Goal: Task Accomplishment & Management: Complete application form

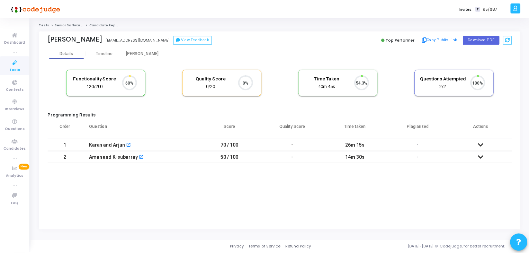
scroll to position [14, 18]
click at [149, 55] on div "[PERSON_NAME]" at bounding box center [143, 53] width 38 height 5
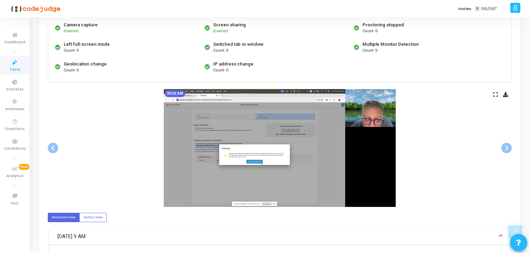
scroll to position [138, 0]
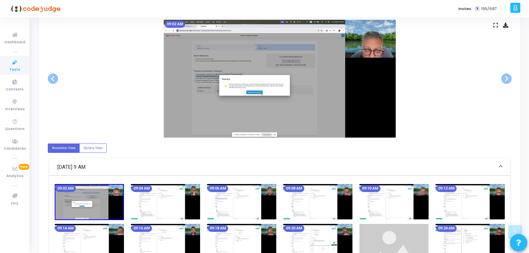
click at [244, 201] on img at bounding box center [241, 201] width 69 height 35
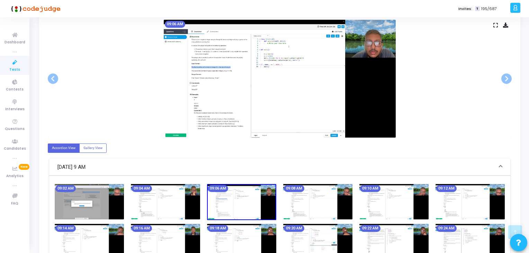
click at [298, 201] on img at bounding box center [317, 201] width 69 height 35
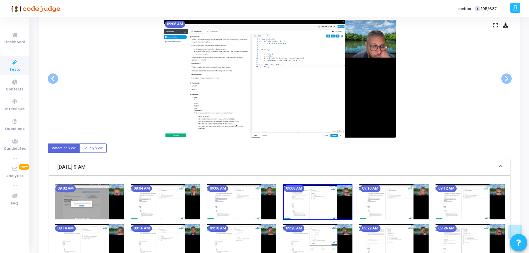
click at [363, 194] on img at bounding box center [393, 201] width 69 height 35
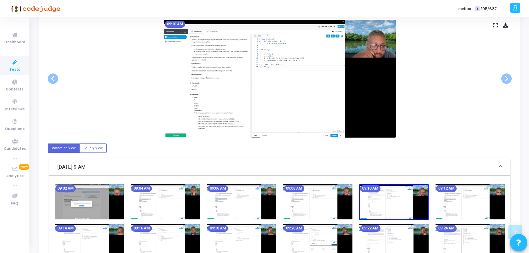
click at [460, 195] on img at bounding box center [469, 201] width 69 height 35
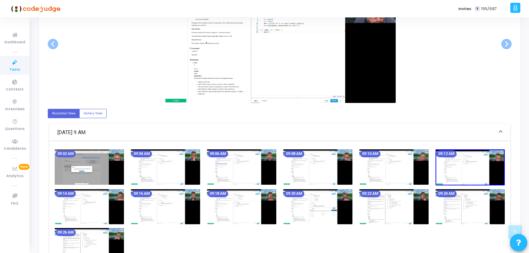
click at [458, 198] on img at bounding box center [469, 206] width 69 height 35
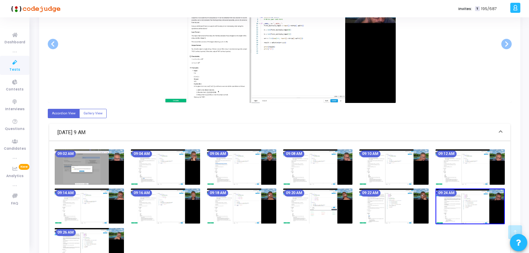
click at [396, 201] on img at bounding box center [393, 205] width 69 height 35
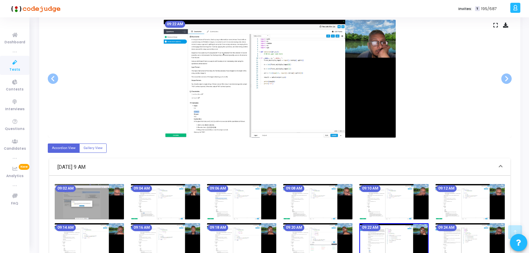
click at [333, 232] on img at bounding box center [317, 240] width 69 height 35
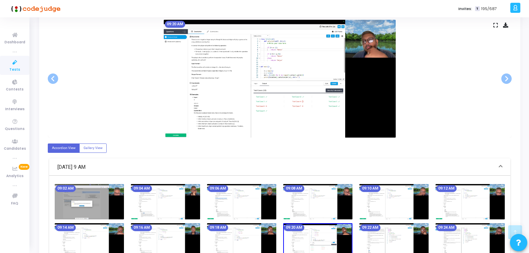
click at [267, 233] on img at bounding box center [241, 240] width 69 height 35
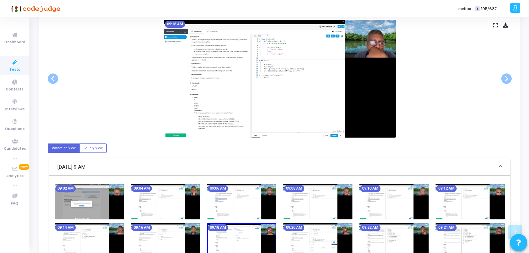
click at [194, 231] on img at bounding box center [165, 240] width 69 height 35
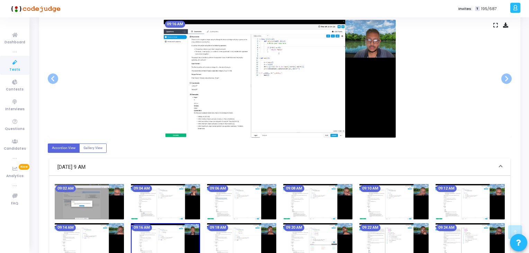
click at [99, 236] on img at bounding box center [89, 240] width 69 height 35
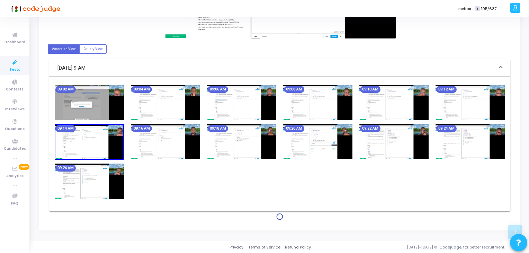
click at [88, 176] on img at bounding box center [89, 180] width 69 height 35
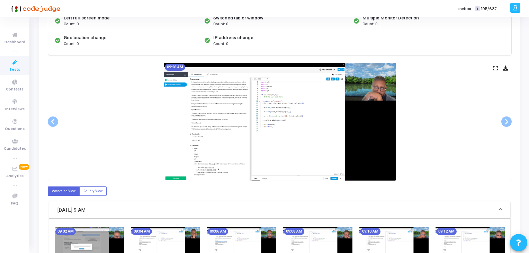
scroll to position [0, 0]
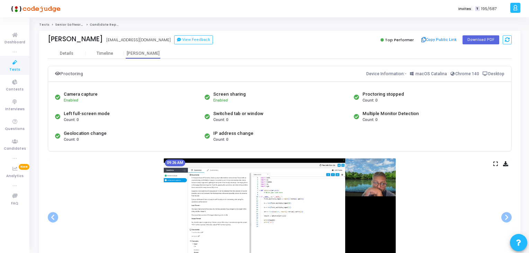
click at [10, 61] on icon at bounding box center [15, 62] width 15 height 9
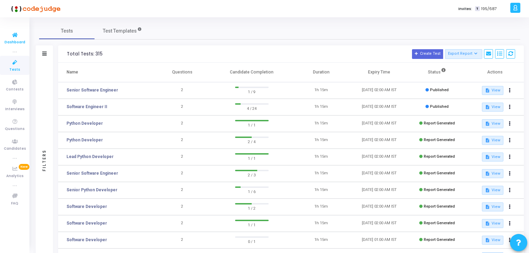
click at [15, 40] on span "Dashboard" at bounding box center [15, 42] width 21 height 6
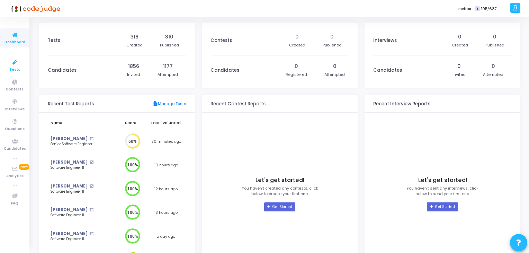
click at [13, 64] on icon at bounding box center [15, 62] width 15 height 9
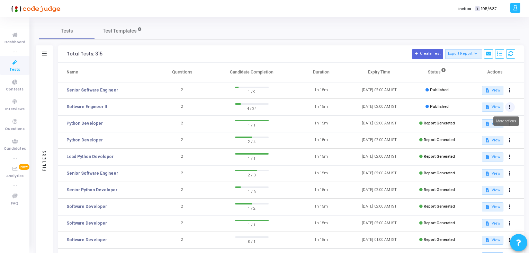
click at [510, 105] on icon at bounding box center [510, 106] width 2 height 3
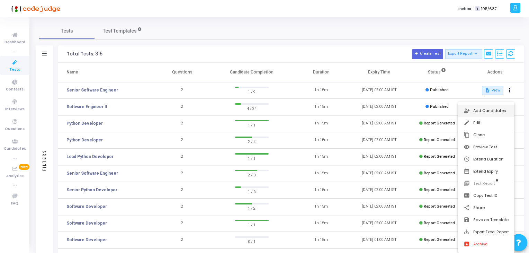
click at [480, 114] on button "person_add_alt Add Candidates" at bounding box center [486, 111] width 56 height 12
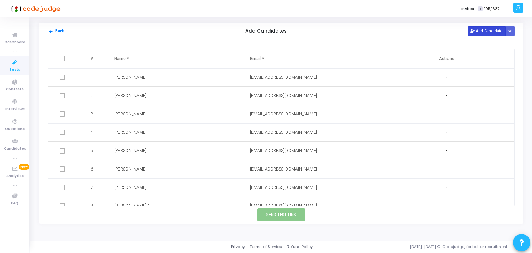
click at [478, 32] on button "Add Candidate" at bounding box center [486, 30] width 38 height 9
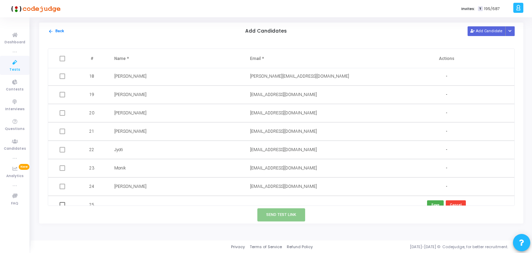
scroll to position [321, 0]
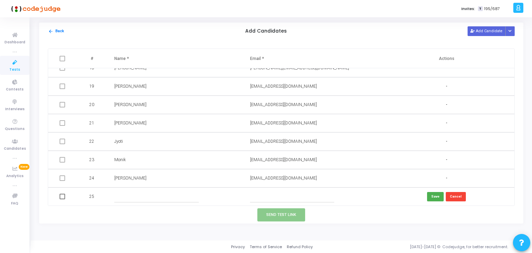
click at [148, 197] on input "text" at bounding box center [156, 196] width 84 height 11
paste input "[PERSON_NAME]"
type input "[PERSON_NAME]"
click at [285, 198] on input "text" at bounding box center [292, 196] width 84 height 11
paste input "[EMAIL_ADDRESS][PERSON_NAME][DOMAIN_NAME]"
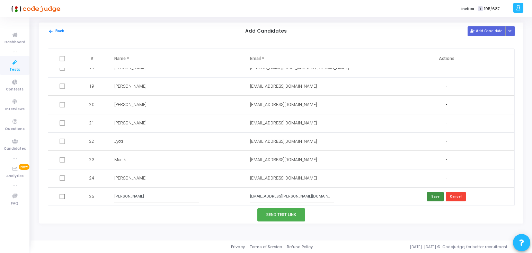
type input "[EMAIL_ADDRESS][PERSON_NAME][DOMAIN_NAME]"
click at [430, 197] on button "Save" at bounding box center [435, 196] width 17 height 9
click at [478, 33] on button "Add Candidate" at bounding box center [486, 30] width 38 height 9
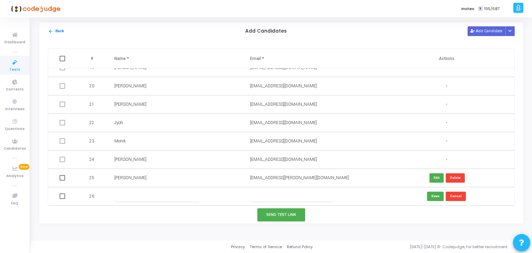
click at [157, 195] on input "text" at bounding box center [156, 195] width 84 height 11
paste input "[PERSON_NAME] K"
type input "[PERSON_NAME] K"
click at [305, 196] on input "text" at bounding box center [292, 195] width 84 height 11
paste input "[EMAIL_ADDRESS][DOMAIN_NAME] |"
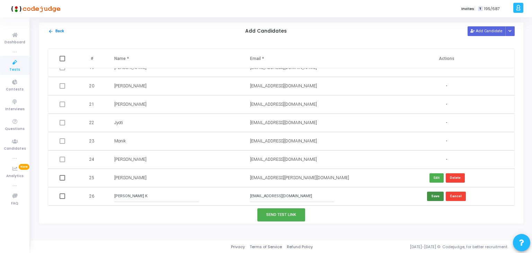
type input "[EMAIL_ADDRESS][DOMAIN_NAME]"
click at [433, 197] on button "Save" at bounding box center [435, 195] width 17 height 9
click at [279, 215] on button "Send Test Link" at bounding box center [281, 214] width 48 height 13
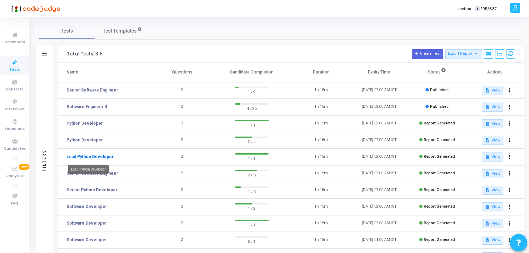
click at [108, 159] on link "Lead Python Developer" at bounding box center [89, 156] width 47 height 6
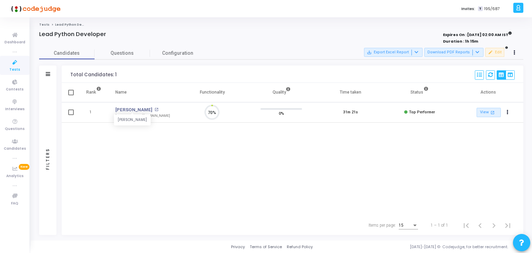
scroll to position [14, 18]
click at [14, 64] on icon at bounding box center [15, 62] width 15 height 9
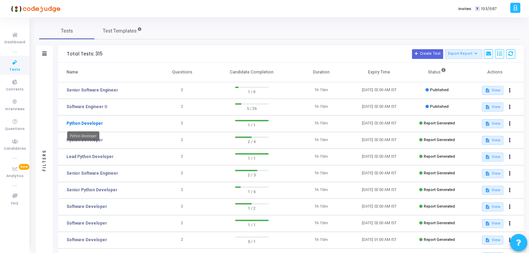
click at [86, 122] on link "Python Developer" at bounding box center [84, 123] width 36 height 6
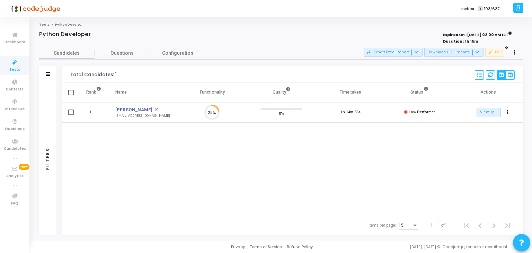
scroll to position [14, 18]
drag, startPoint x: 108, startPoint y: 111, endPoint x: 145, endPoint y: 111, distance: 36.3
click at [145, 111] on td "[PERSON_NAME] [PERSON_NAME] open_in_new [EMAIL_ADDRESS][DOMAIN_NAME]" at bounding box center [142, 112] width 69 height 20
click at [111, 116] on td "[PERSON_NAME] open_in_new [EMAIL_ADDRESS][DOMAIN_NAME]" at bounding box center [142, 112] width 69 height 20
drag, startPoint x: 111, startPoint y: 116, endPoint x: 156, endPoint y: 118, distance: 45.4
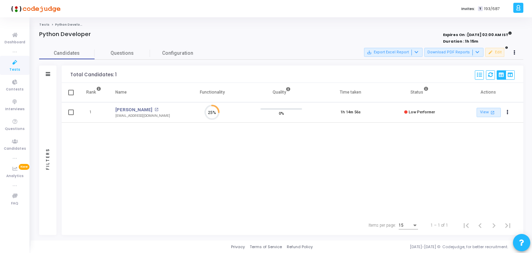
click at [156, 118] on td "[PERSON_NAME] open_in_new [EMAIL_ADDRESS][DOMAIN_NAME]" at bounding box center [142, 112] width 69 height 20
copy tr "[EMAIL_ADDRESS][DOMAIN_NAME] [EMAIL_ADDRESS][DOMAIN_NAME] 25%"
click at [18, 64] on icon at bounding box center [15, 62] width 15 height 9
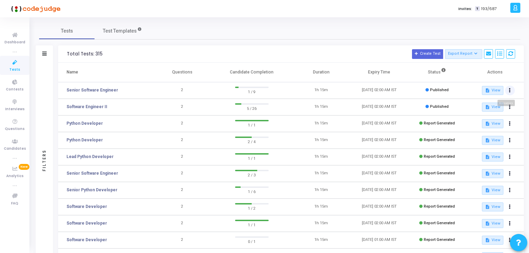
click at [510, 90] on icon at bounding box center [510, 90] width 2 height 3
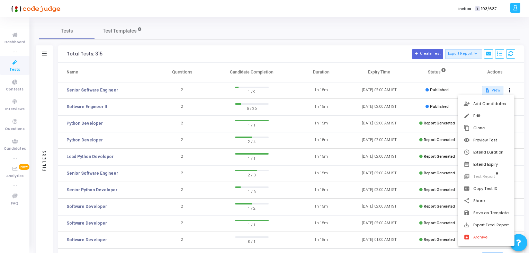
click at [201, 55] on div at bounding box center [264, 126] width 529 height 253
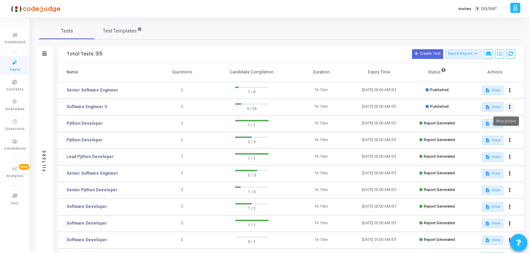
click at [509, 108] on icon at bounding box center [510, 106] width 2 height 3
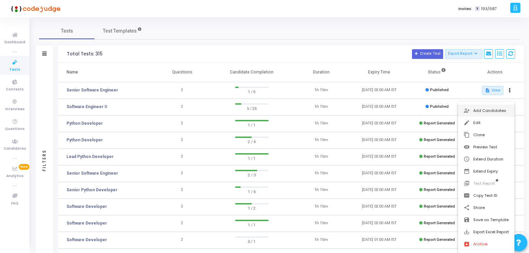
click at [486, 112] on button "person_add_alt Add Candidates" at bounding box center [486, 111] width 56 height 12
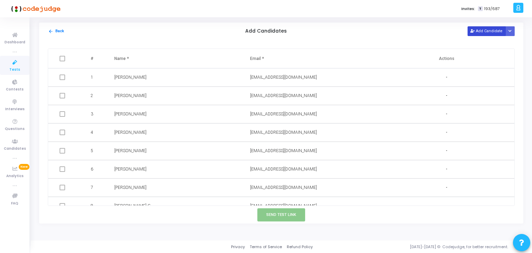
click at [485, 34] on button "Add Candidate" at bounding box center [486, 30] width 38 height 9
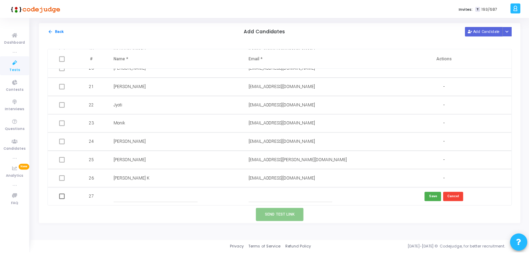
scroll to position [358, 0]
click at [277, 198] on input "text" at bounding box center [292, 195] width 84 height 11
paste input "[EMAIL_ADDRESS][DOMAIN_NAME]"
type input "[EMAIL_ADDRESS][DOMAIN_NAME]"
click at [177, 191] on input "text" at bounding box center [156, 195] width 84 height 11
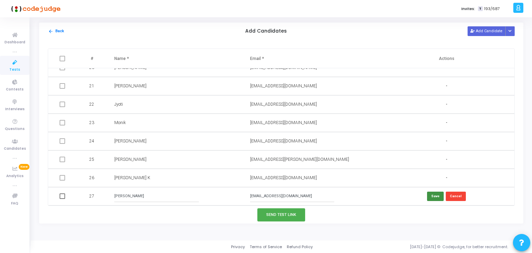
type input "[PERSON_NAME]"
click at [434, 197] on button "Save" at bounding box center [435, 195] width 17 height 9
click at [276, 216] on button "Send Test Link" at bounding box center [281, 214] width 48 height 13
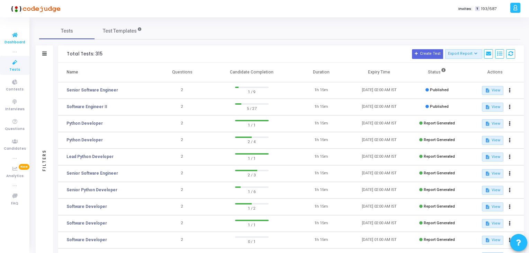
click at [10, 39] on span "Dashboard" at bounding box center [15, 42] width 21 height 6
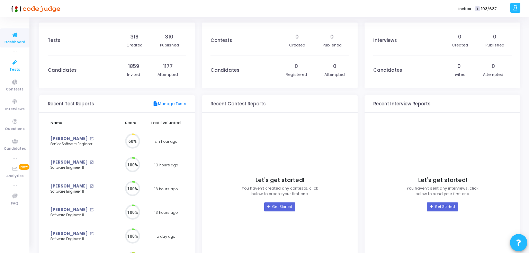
scroll to position [15, 7]
click at [17, 39] on span "Dashboard" at bounding box center [15, 42] width 21 height 6
click at [19, 72] on link "Tests" at bounding box center [14, 65] width 29 height 19
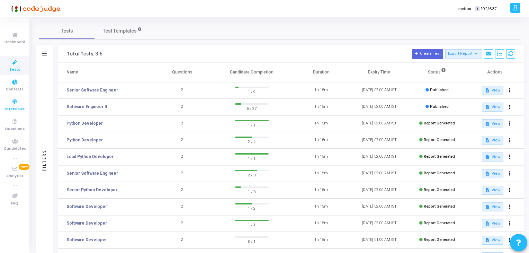
click at [18, 97] on link "Interviews" at bounding box center [14, 104] width 29 height 19
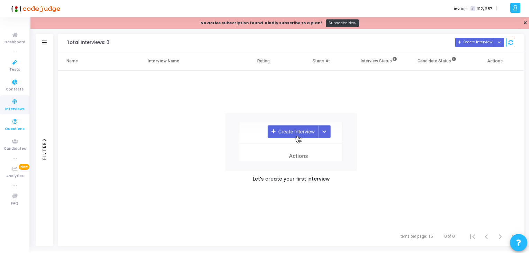
click at [16, 121] on icon at bounding box center [15, 121] width 15 height 9
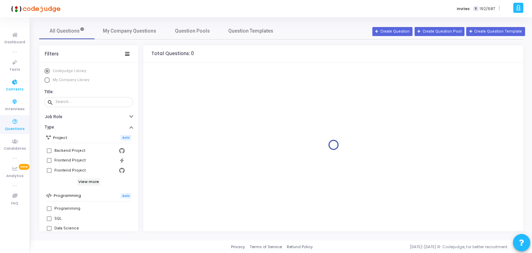
click at [10, 80] on icon at bounding box center [15, 82] width 15 height 9
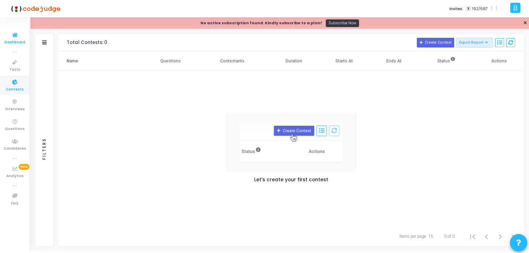
click at [15, 43] on span "Dashboard" at bounding box center [15, 42] width 21 height 6
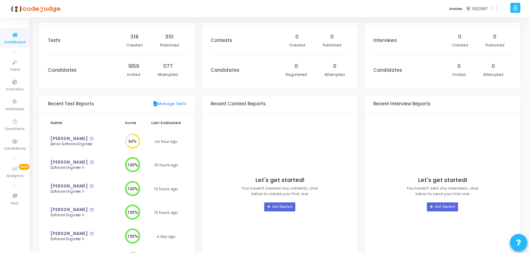
scroll to position [15, 7]
click at [17, 42] on span "Dashboard" at bounding box center [15, 42] width 21 height 6
click at [4, 62] on link "Tests" at bounding box center [14, 65] width 29 height 19
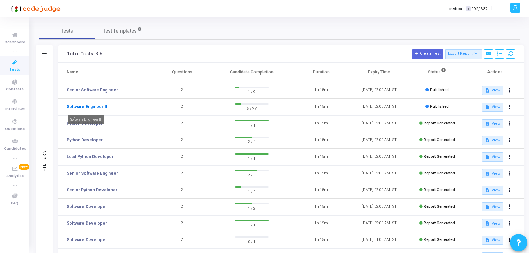
click at [68, 104] on link "Software Engineer II" at bounding box center [86, 107] width 41 height 6
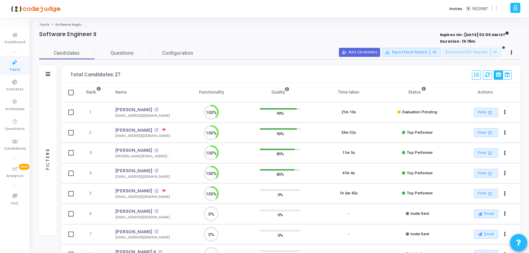
scroll to position [3, 3]
click at [137, 191] on link "[PERSON_NAME]" at bounding box center [133, 190] width 37 height 7
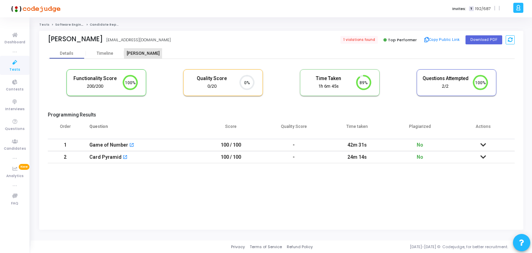
click at [140, 51] on div "[PERSON_NAME]" at bounding box center [143, 53] width 38 height 5
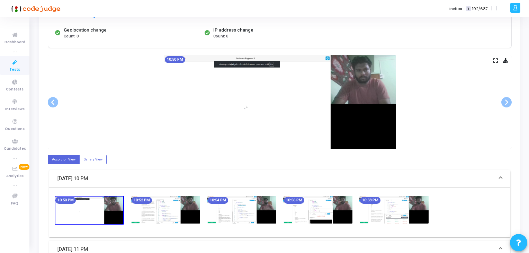
click at [306, 209] on img at bounding box center [317, 210] width 69 height 28
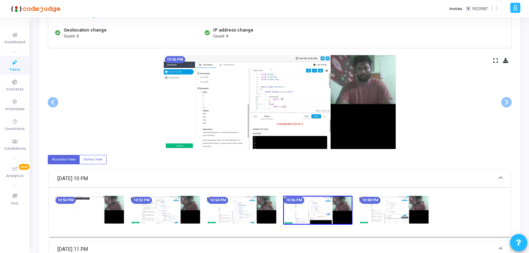
click at [392, 208] on img at bounding box center [393, 210] width 69 height 28
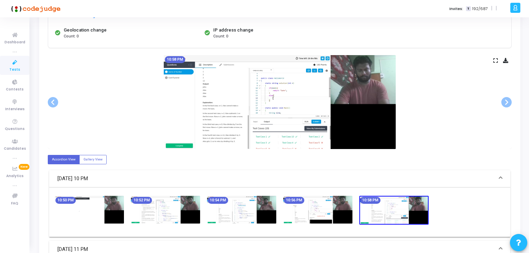
click at [323, 210] on img at bounding box center [317, 210] width 69 height 28
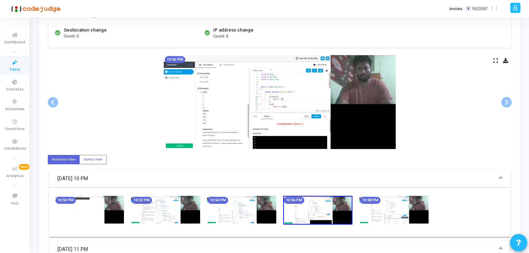
click at [251, 211] on img at bounding box center [241, 210] width 69 height 28
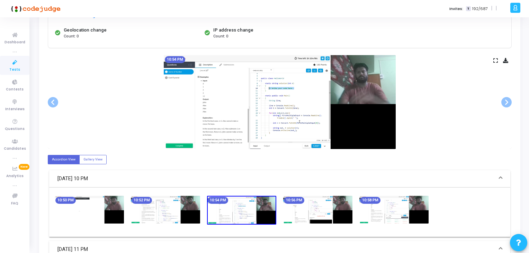
click at [172, 210] on img at bounding box center [165, 210] width 69 height 28
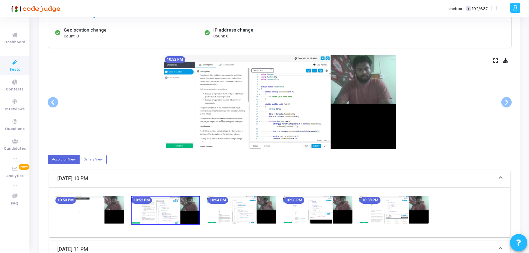
click at [120, 201] on img at bounding box center [89, 210] width 69 height 28
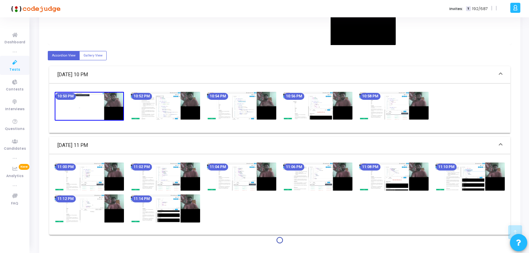
click at [263, 183] on img at bounding box center [241, 176] width 69 height 28
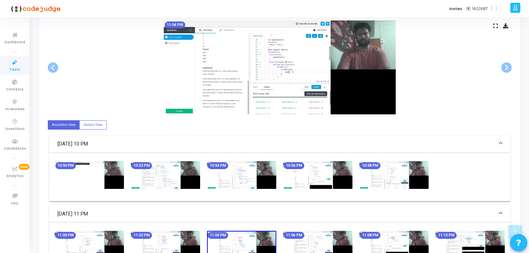
click at [352, 237] on img at bounding box center [317, 245] width 69 height 28
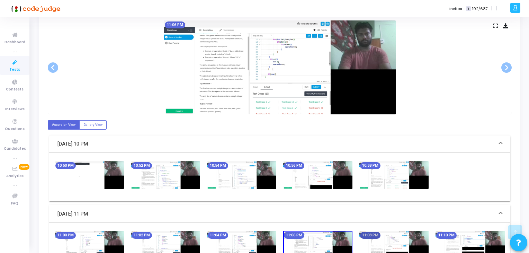
click at [376, 232] on mat-chip "11:08 PM" at bounding box center [370, 235] width 20 height 7
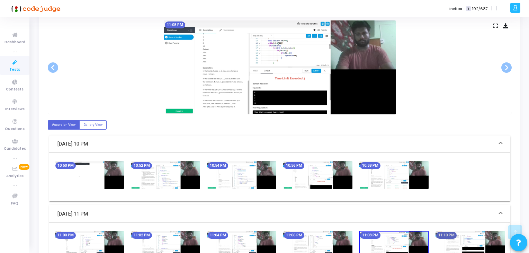
click at [439, 232] on mat-chip "11:10 PM" at bounding box center [446, 235] width 20 height 7
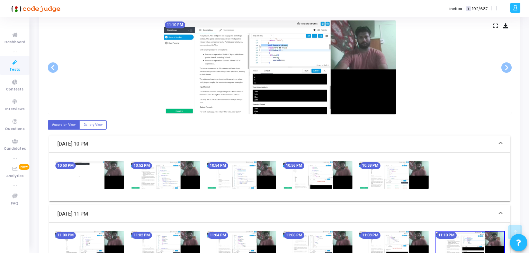
click at [489, 231] on img at bounding box center [469, 245] width 69 height 29
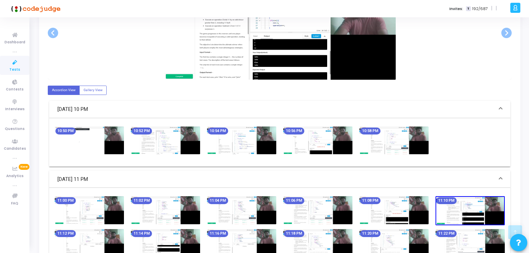
click at [406, 235] on img at bounding box center [393, 243] width 69 height 28
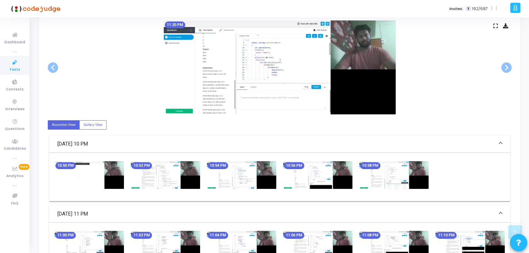
click at [468, 251] on img at bounding box center [469, 245] width 69 height 28
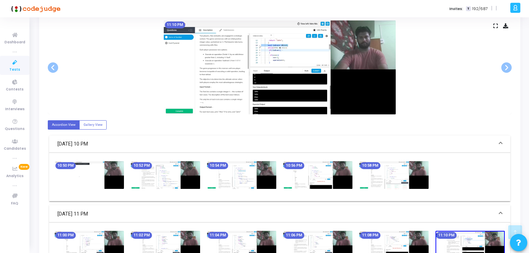
click at [446, 245] on img at bounding box center [469, 245] width 69 height 29
click at [423, 246] on img at bounding box center [393, 245] width 69 height 28
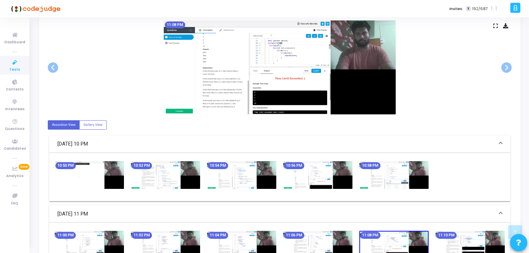
click at [376, 246] on img at bounding box center [393, 245] width 69 height 29
click at [348, 241] on img at bounding box center [317, 245] width 69 height 28
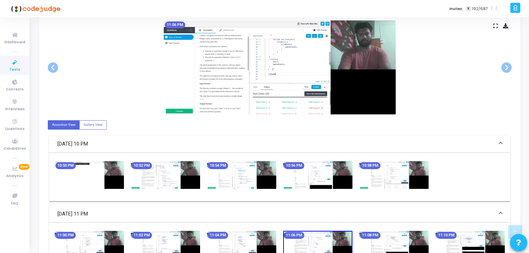
click at [312, 242] on img at bounding box center [317, 245] width 69 height 29
click at [278, 240] on div "11:04 PM" at bounding box center [242, 245] width 76 height 29
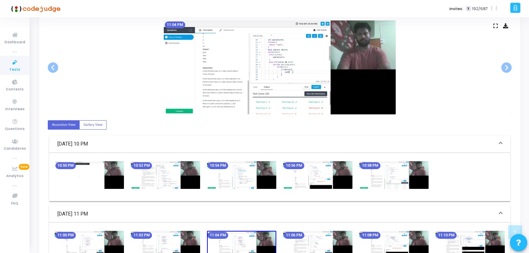
click at [245, 237] on img at bounding box center [241, 245] width 69 height 29
click at [192, 235] on img at bounding box center [165, 245] width 69 height 28
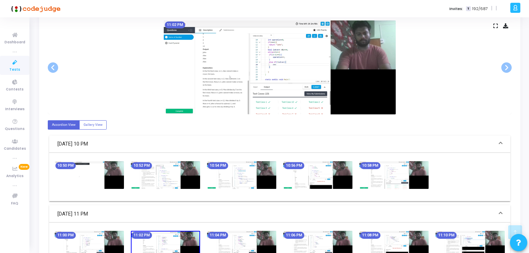
click at [119, 234] on img at bounding box center [89, 245] width 69 height 28
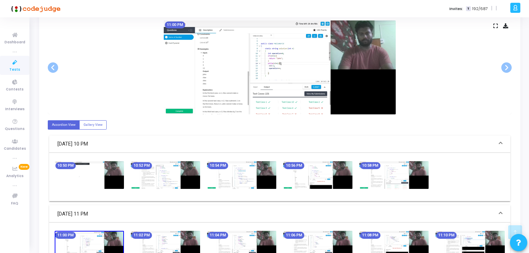
click at [113, 215] on mat-panel-title "[DATE] 11 PM" at bounding box center [275, 214] width 436 height 8
click at [183, 215] on mat-panel-title "[DATE] 11 PM" at bounding box center [275, 214] width 436 height 8
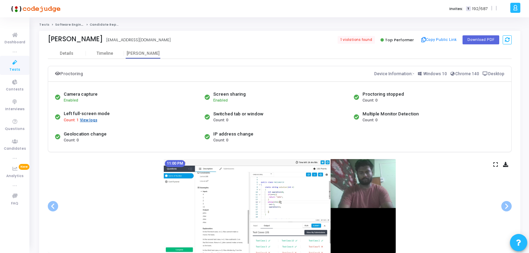
click at [90, 121] on button "View logs" at bounding box center [89, 120] width 18 height 7
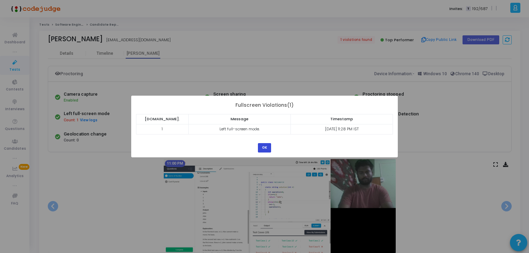
click at [269, 150] on button "OK" at bounding box center [264, 147] width 13 height 9
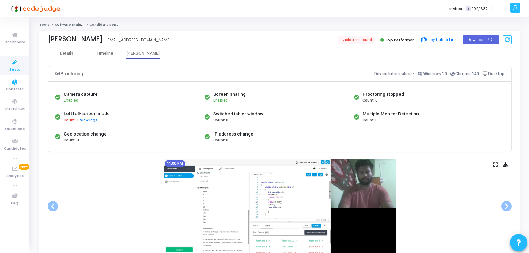
click at [3, 63] on link "Tests" at bounding box center [14, 65] width 29 height 19
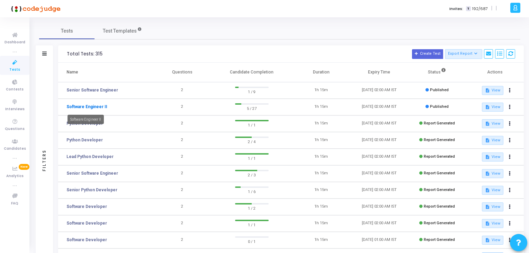
click at [95, 104] on link "Software Engineer II" at bounding box center [86, 107] width 41 height 6
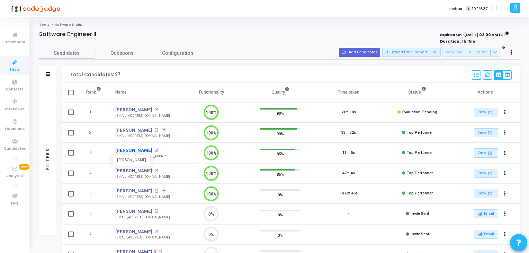
click at [124, 153] on link "[PERSON_NAME]" at bounding box center [133, 150] width 37 height 7
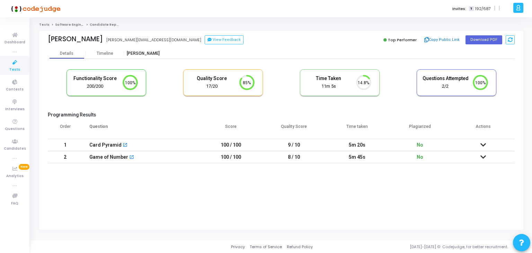
click at [140, 52] on div "[PERSON_NAME]" at bounding box center [143, 53] width 38 height 5
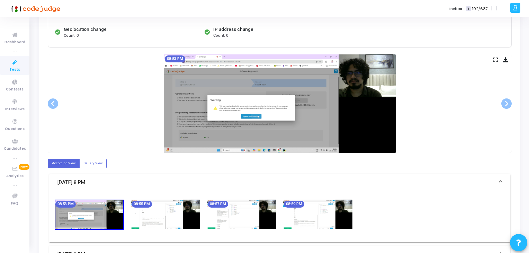
click at [293, 210] on img at bounding box center [317, 213] width 69 height 29
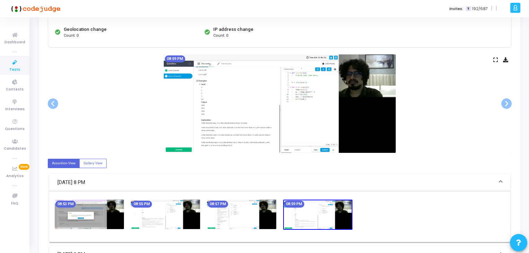
click at [263, 213] on img at bounding box center [241, 213] width 69 height 29
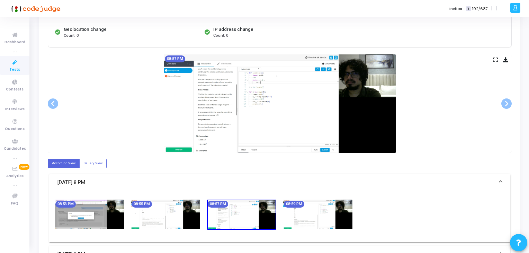
click at [205, 212] on div "08:57 PM" at bounding box center [242, 214] width 76 height 30
click at [152, 213] on img at bounding box center [165, 213] width 69 height 29
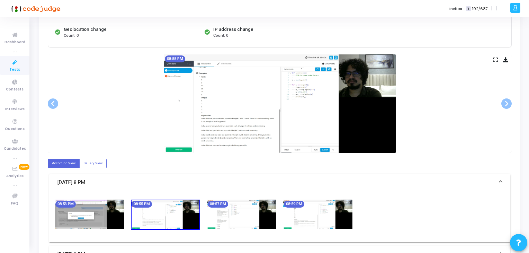
click at [115, 208] on img at bounding box center [89, 213] width 69 height 29
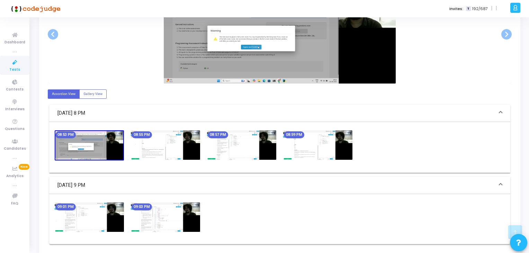
click at [179, 208] on img at bounding box center [165, 216] width 69 height 29
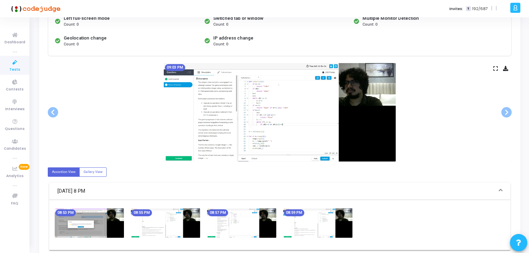
click at [170, 209] on img at bounding box center [165, 222] width 69 height 29
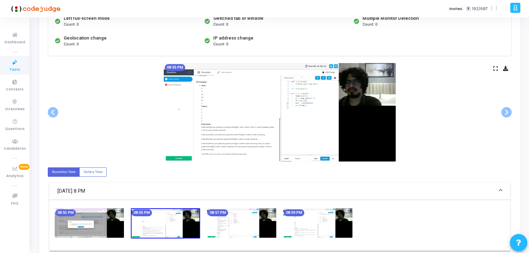
click at [195, 213] on img at bounding box center [165, 223] width 69 height 30
click at [231, 216] on img at bounding box center [241, 222] width 69 height 29
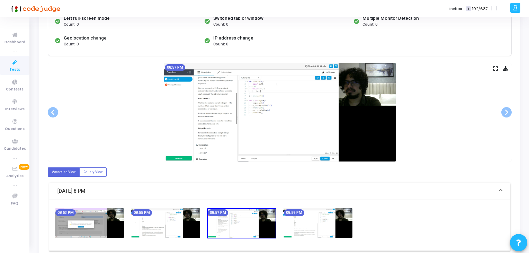
click at [284, 219] on img at bounding box center [317, 222] width 69 height 29
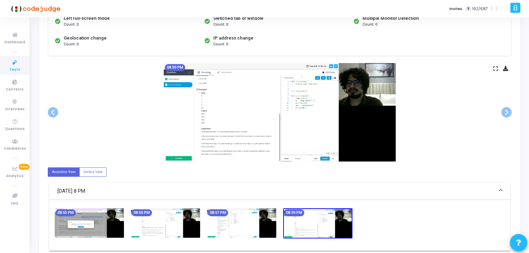
click at [325, 219] on img at bounding box center [317, 223] width 69 height 30
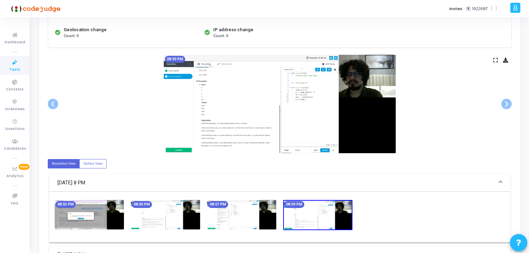
scroll to position [104, 0]
click at [224, 221] on img at bounding box center [241, 213] width 69 height 29
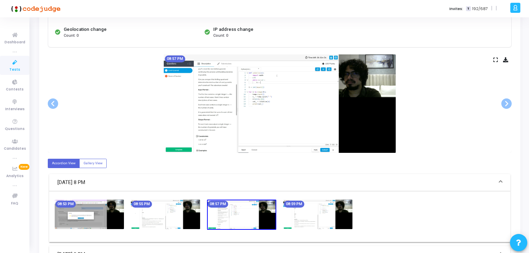
click at [290, 217] on img at bounding box center [317, 213] width 69 height 29
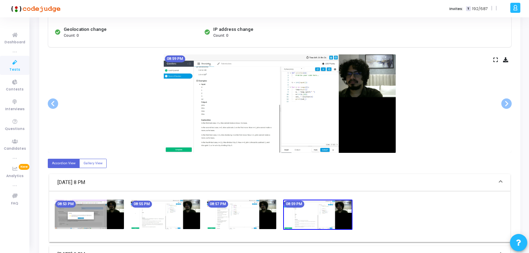
click at [250, 216] on img at bounding box center [241, 213] width 69 height 29
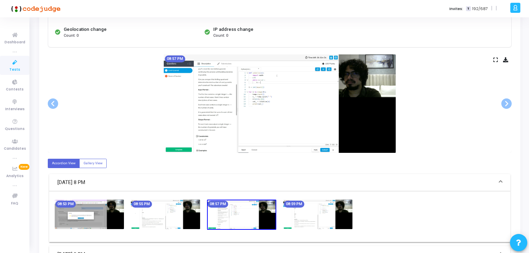
click at [186, 215] on img at bounding box center [165, 213] width 69 height 29
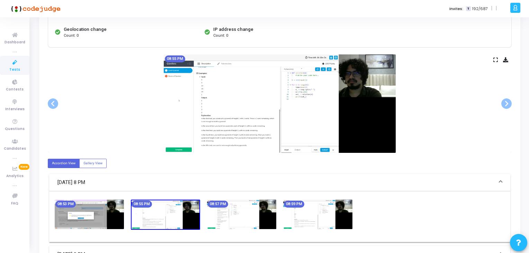
click at [157, 216] on img at bounding box center [165, 214] width 69 height 30
click at [108, 219] on img at bounding box center [89, 213] width 69 height 29
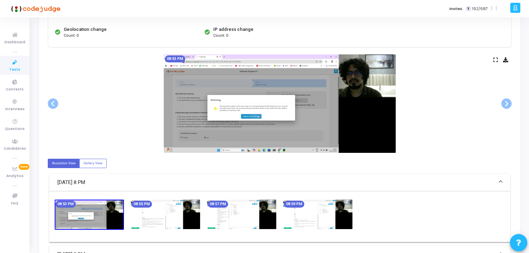
click at [180, 219] on img at bounding box center [165, 213] width 69 height 29
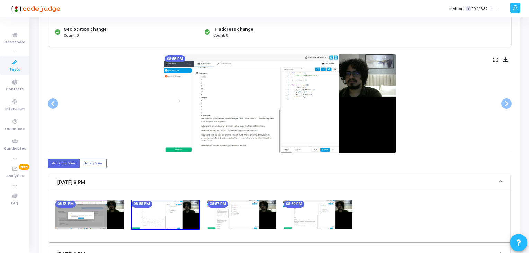
click at [243, 219] on img at bounding box center [241, 213] width 69 height 29
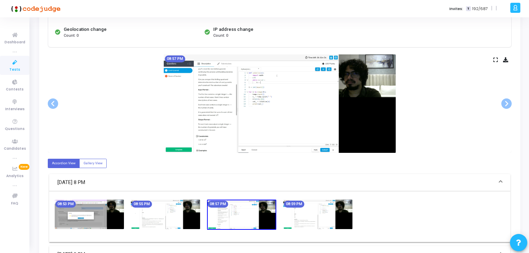
click at [310, 218] on img at bounding box center [317, 213] width 69 height 29
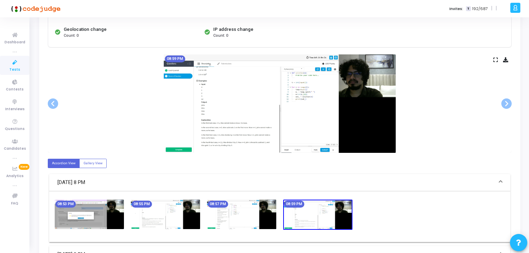
click at [262, 226] on img at bounding box center [241, 213] width 69 height 29
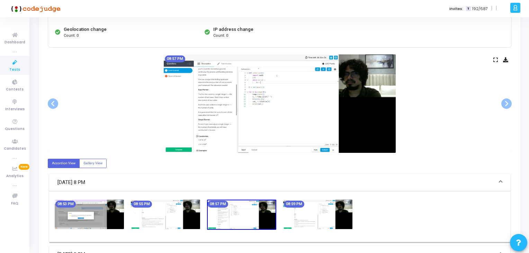
click at [183, 224] on img at bounding box center [165, 213] width 69 height 29
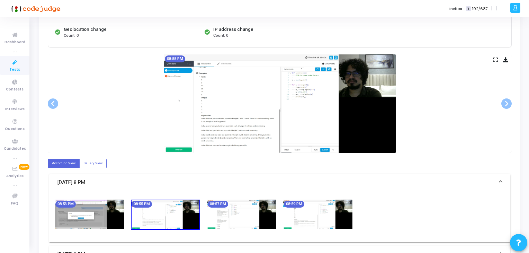
click at [113, 213] on img at bounding box center [89, 213] width 69 height 29
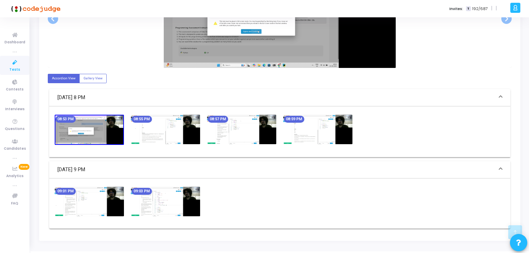
scroll to position [199, 0]
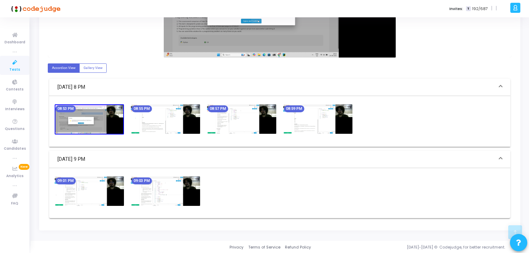
click at [179, 195] on img at bounding box center [165, 190] width 69 height 29
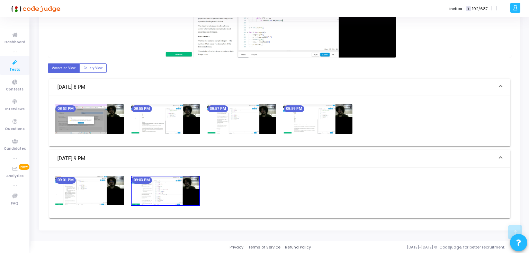
click at [115, 195] on img at bounding box center [89, 190] width 69 height 29
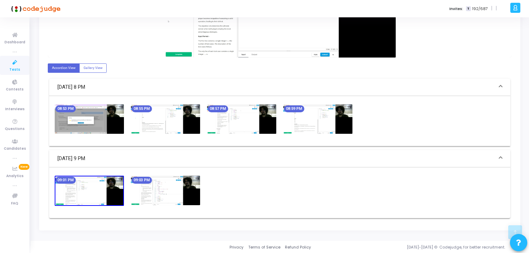
click at [140, 195] on img at bounding box center [165, 190] width 69 height 29
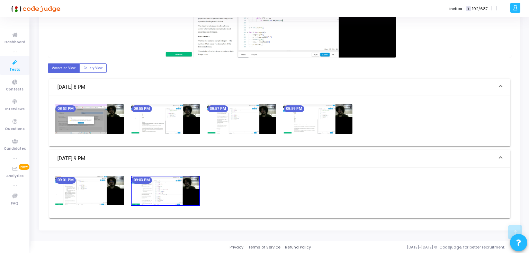
click at [114, 126] on img at bounding box center [89, 118] width 69 height 29
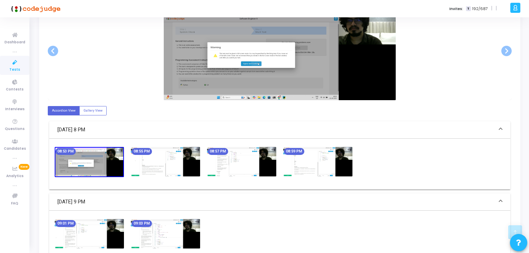
scroll to position [95, 0]
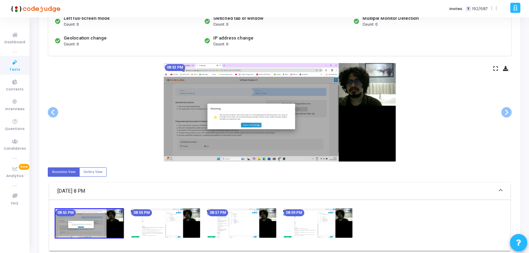
click at [13, 67] on span "Tests" at bounding box center [14, 70] width 11 height 6
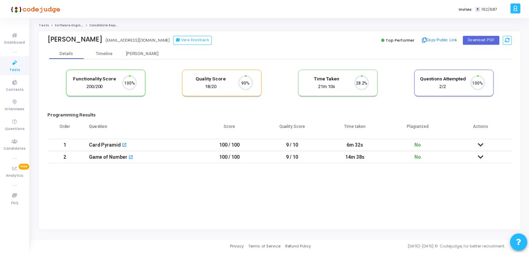
scroll to position [14, 18]
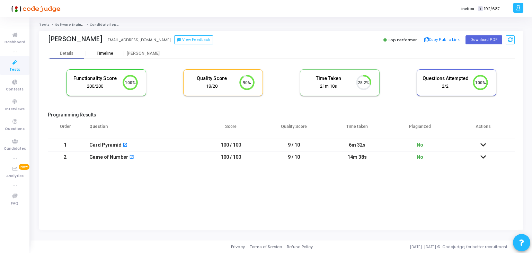
click at [113, 50] on div "Timeline" at bounding box center [105, 53] width 38 height 10
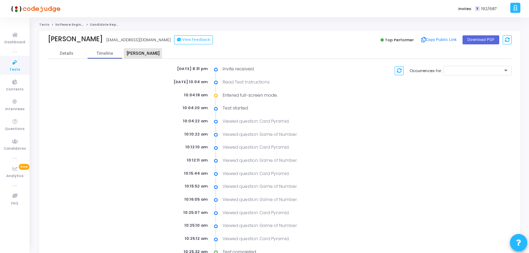
click at [144, 50] on div "[PERSON_NAME]" at bounding box center [143, 53] width 38 height 10
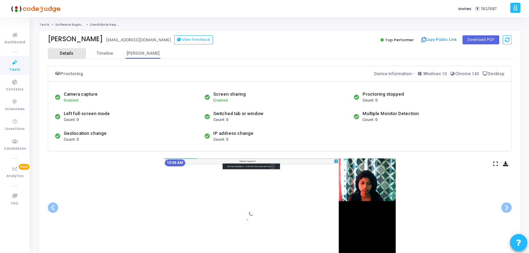
click at [78, 50] on div "Details" at bounding box center [67, 53] width 38 height 10
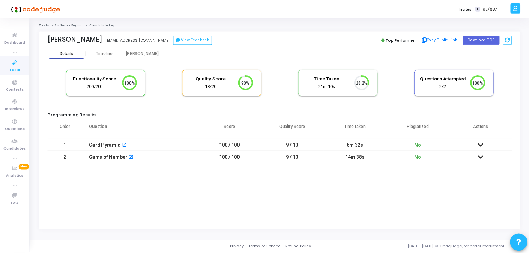
scroll to position [14, 18]
click at [145, 49] on div "[PERSON_NAME]" at bounding box center [143, 53] width 38 height 10
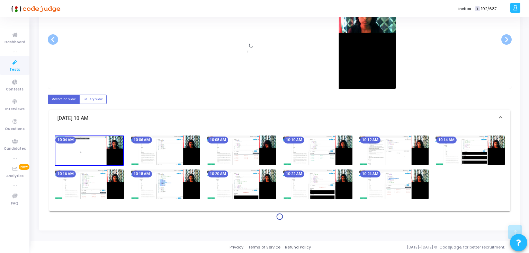
click at [352, 150] on img at bounding box center [317, 149] width 69 height 29
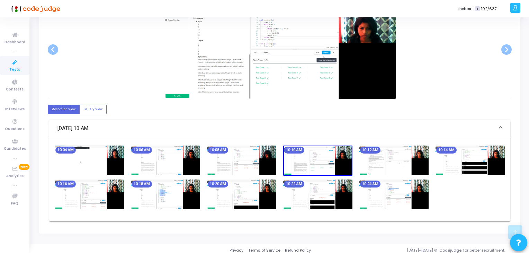
scroll to position [161, 0]
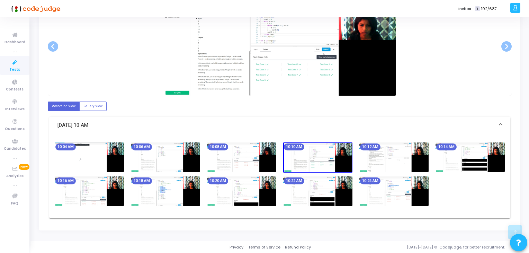
click at [272, 154] on img at bounding box center [241, 156] width 69 height 29
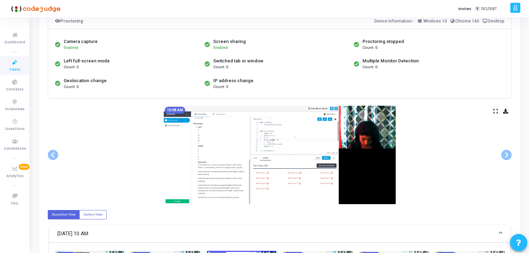
scroll to position [0, 0]
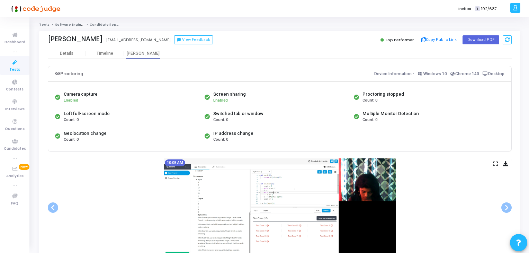
click at [12, 68] on span "Tests" at bounding box center [14, 70] width 11 height 6
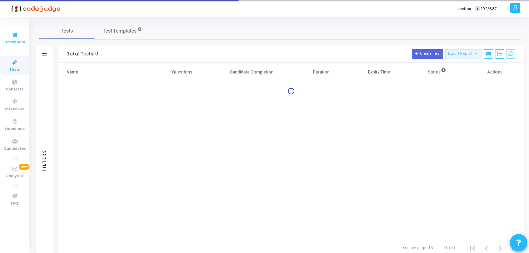
click at [15, 42] on span "Dashboard" at bounding box center [15, 42] width 21 height 6
